Goal: Task Accomplishment & Management: Manage account settings

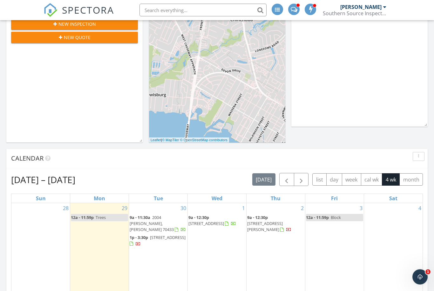
scroll to position [148, 0]
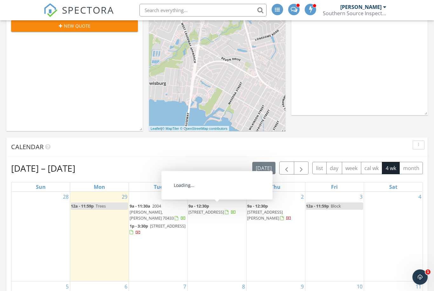
click at [211, 208] on link "9a - 12:30p 733 Chippenham Dr, Baton Rouge 70808" at bounding box center [212, 209] width 48 height 12
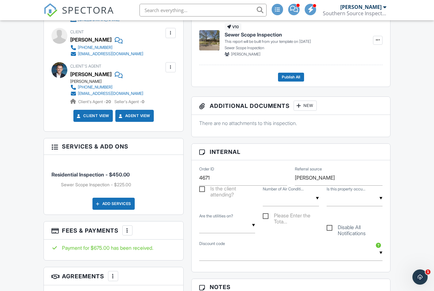
scroll to position [413, 0]
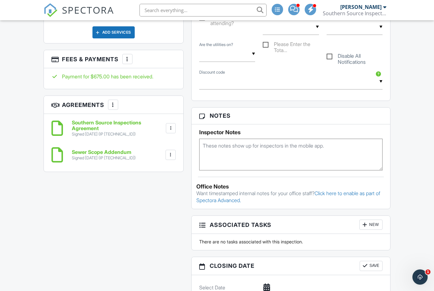
click at [131, 60] on div at bounding box center [127, 59] width 6 height 6
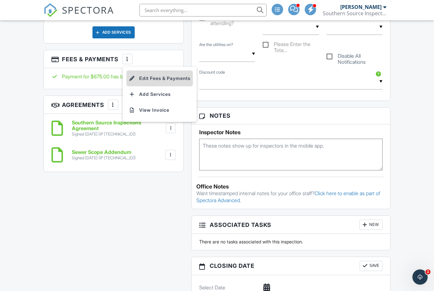
click at [156, 76] on li "Edit Fees & Payments" at bounding box center [159, 79] width 66 height 16
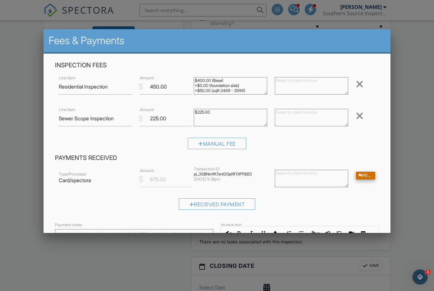
click at [365, 176] on div "Refund" at bounding box center [365, 176] width 19 height 8
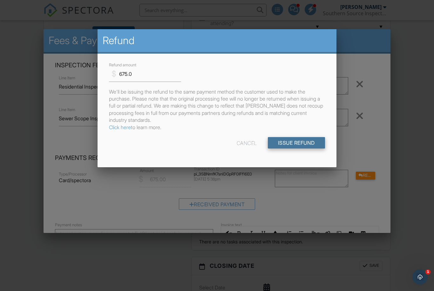
click at [301, 145] on input "Issue Refund" at bounding box center [296, 142] width 57 height 11
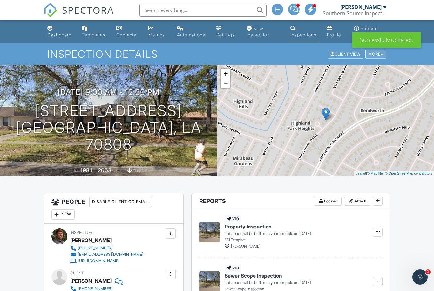
click at [371, 55] on div "More" at bounding box center [375, 54] width 21 height 9
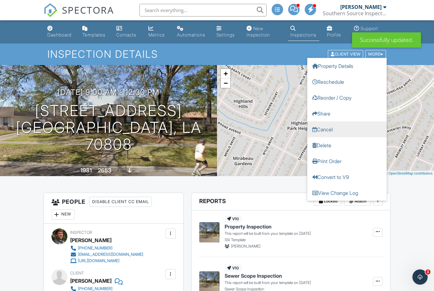
click at [333, 133] on link "Cancel" at bounding box center [346, 130] width 79 height 16
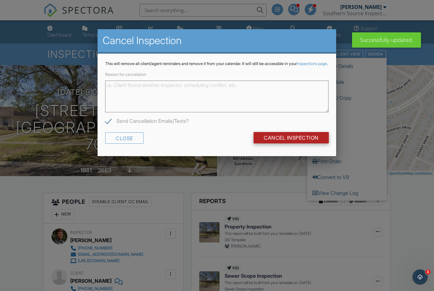
click at [285, 144] on input "Cancel Inspection" at bounding box center [290, 137] width 75 height 11
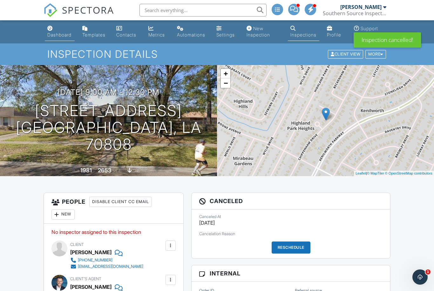
click at [57, 33] on div "Dashboard" at bounding box center [59, 34] width 24 height 5
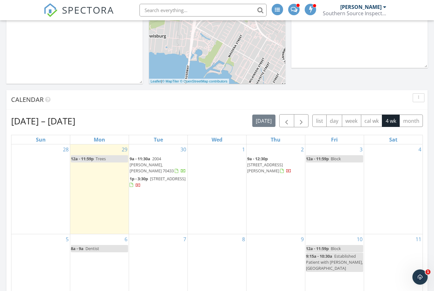
scroll to position [197, 0]
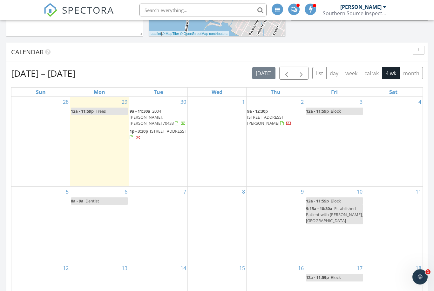
scroll to position [243, 0]
click at [419, 272] on icon "Open Intercom Messenger" at bounding box center [419, 276] width 10 height 10
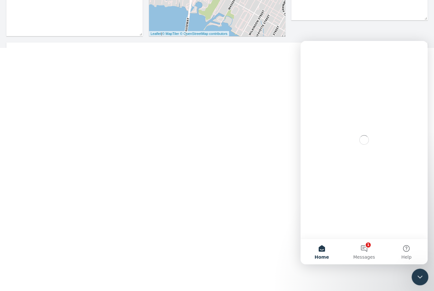
scroll to position [0, 0]
click at [368, 253] on button "1 Messages" at bounding box center [364, 251] width 42 height 25
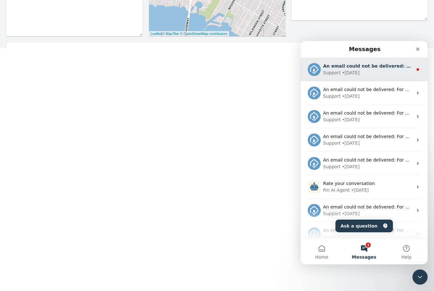
click at [351, 71] on div "• [DATE]" at bounding box center [351, 73] width 18 height 7
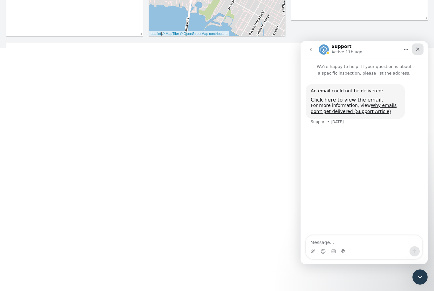
click at [419, 49] on icon "Close" at bounding box center [417, 49] width 5 height 5
